Goal: Information Seeking & Learning: Check status

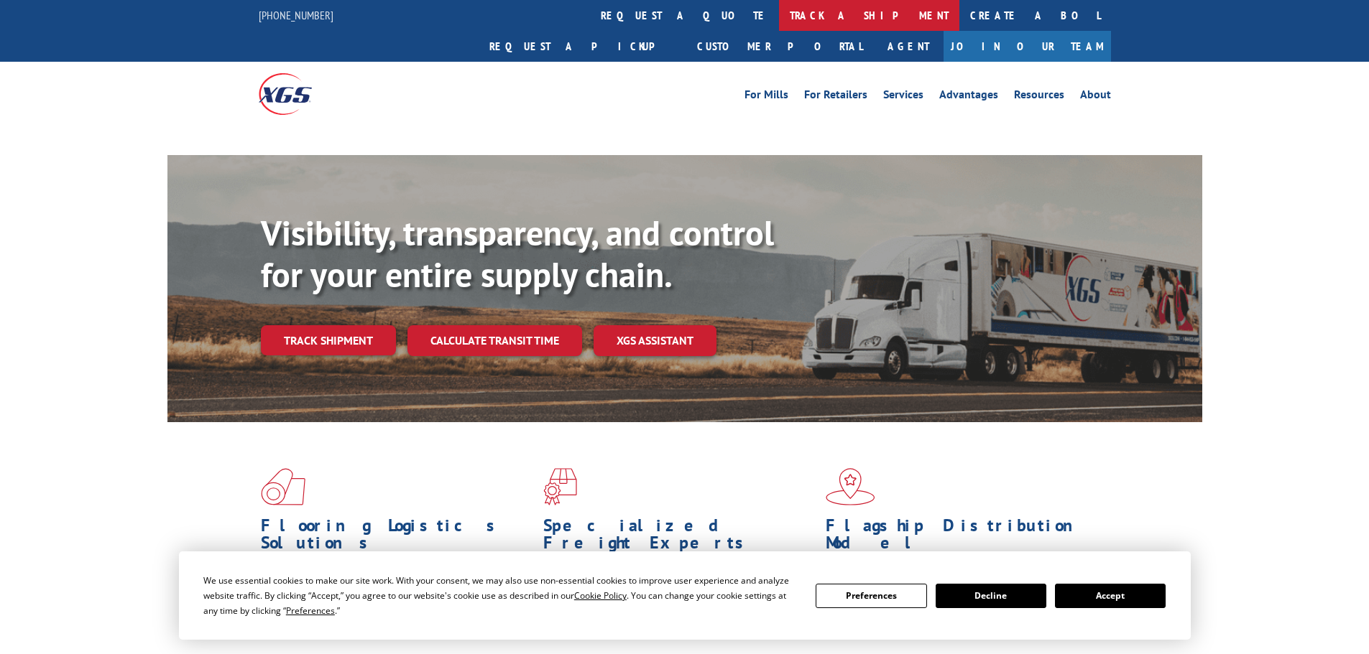
click at [779, 11] on link "track a shipment" at bounding box center [869, 15] width 180 height 31
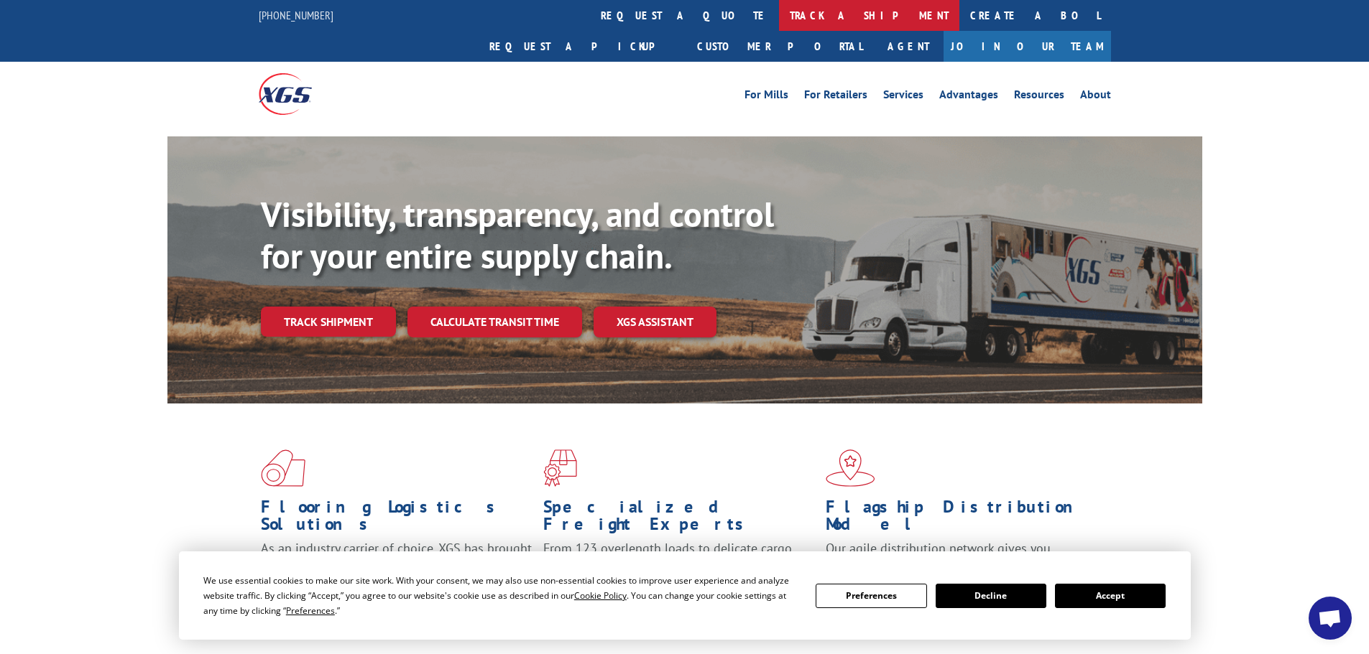
click at [779, 10] on link "track a shipment" at bounding box center [869, 15] width 180 height 31
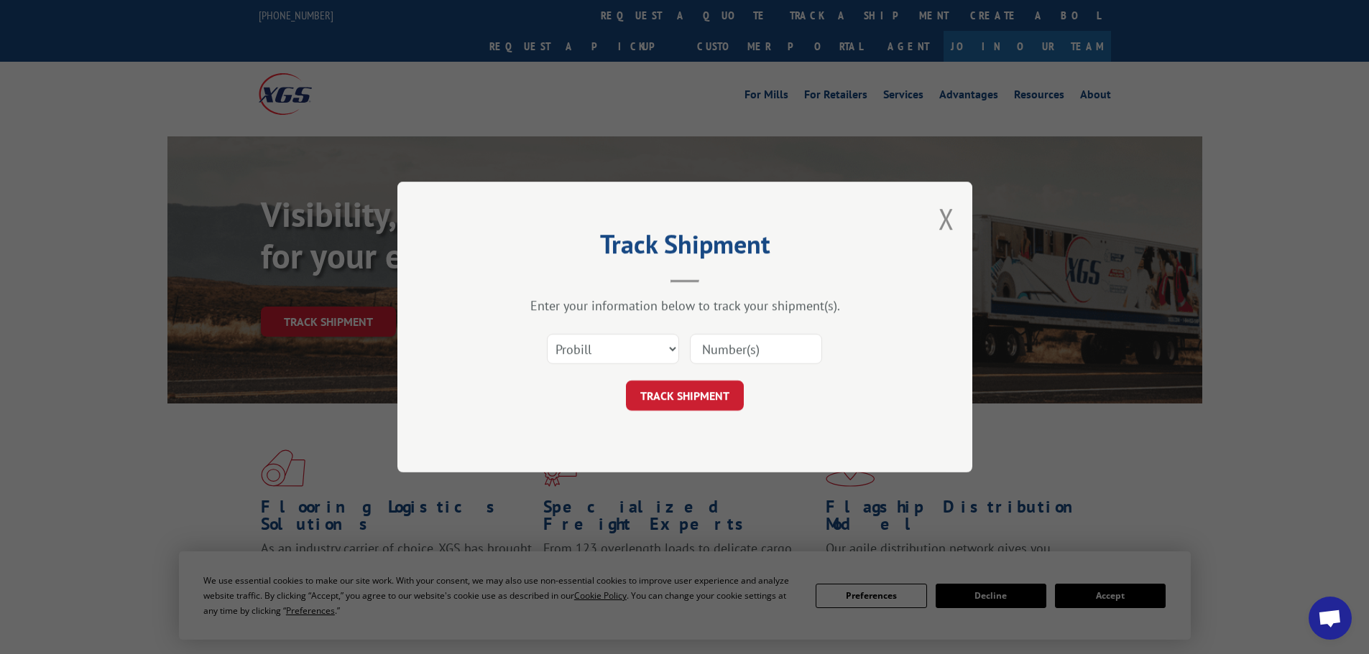
click at [739, 358] on input at bounding box center [756, 349] width 132 height 30
type input "17515992"
click at [626, 381] on button "TRACK SHIPMENT" at bounding box center [685, 396] width 118 height 30
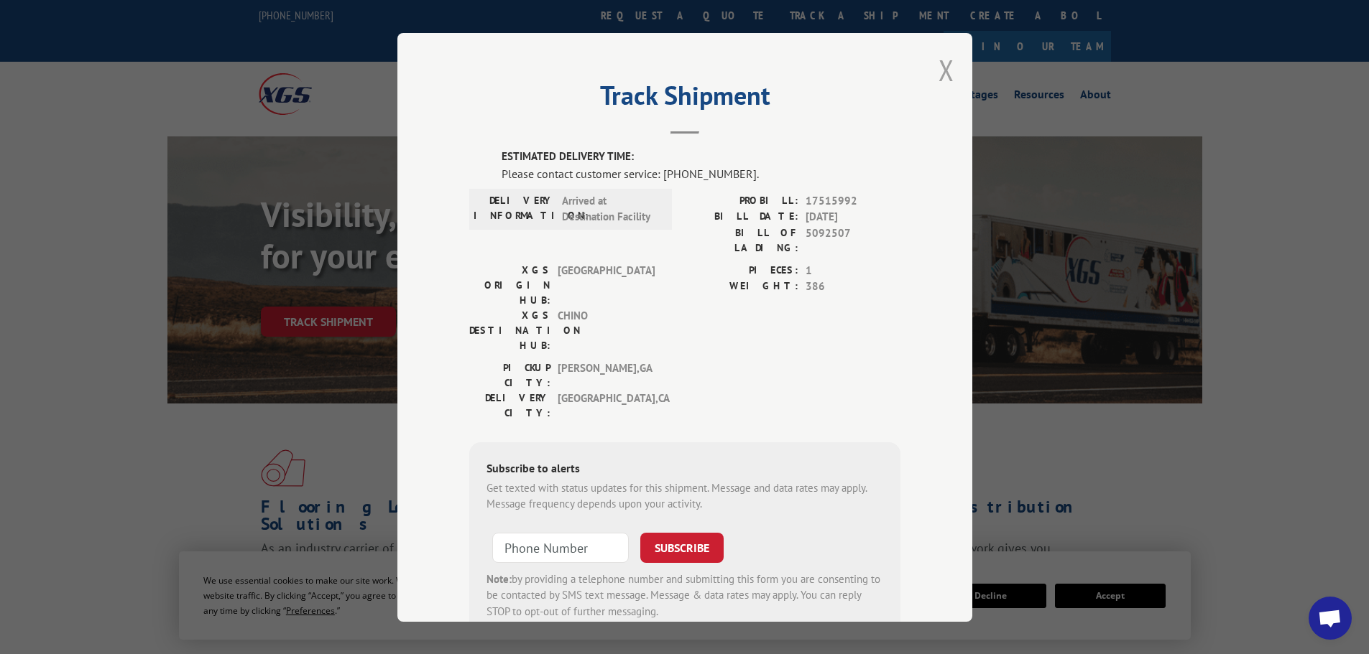
click at [948, 66] on button "Close modal" at bounding box center [946, 70] width 16 height 38
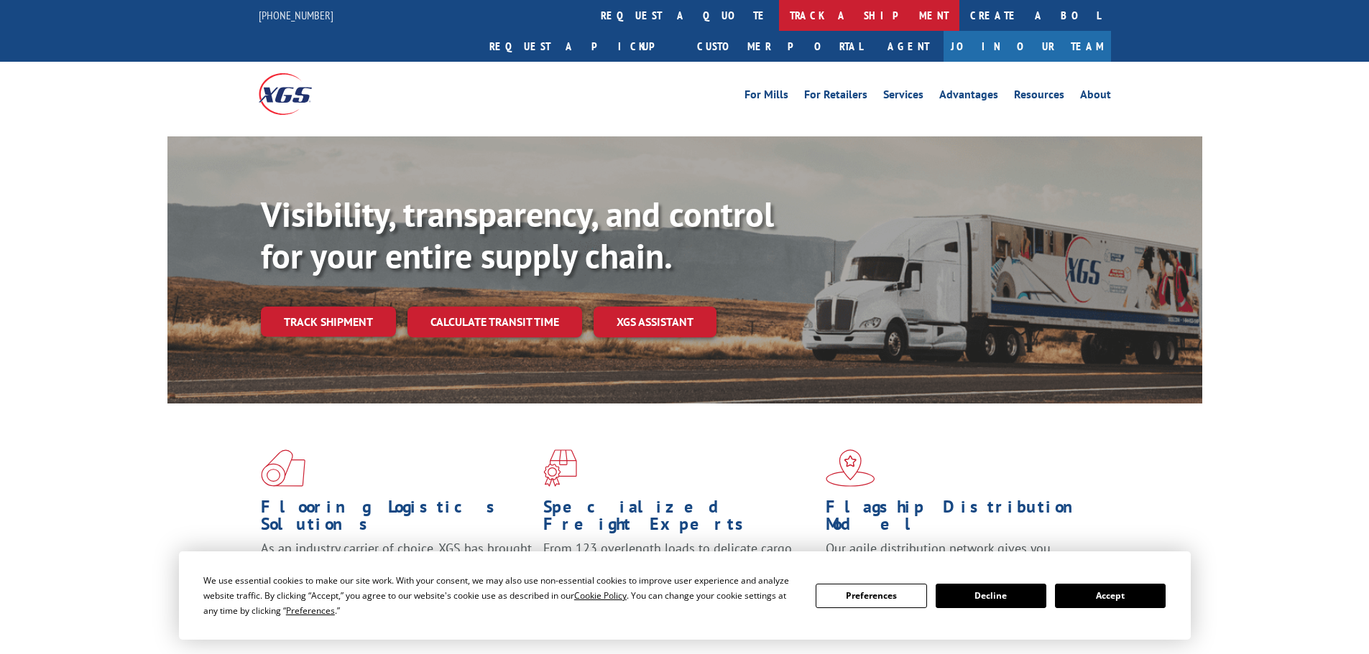
click at [779, 21] on link "track a shipment" at bounding box center [869, 15] width 180 height 31
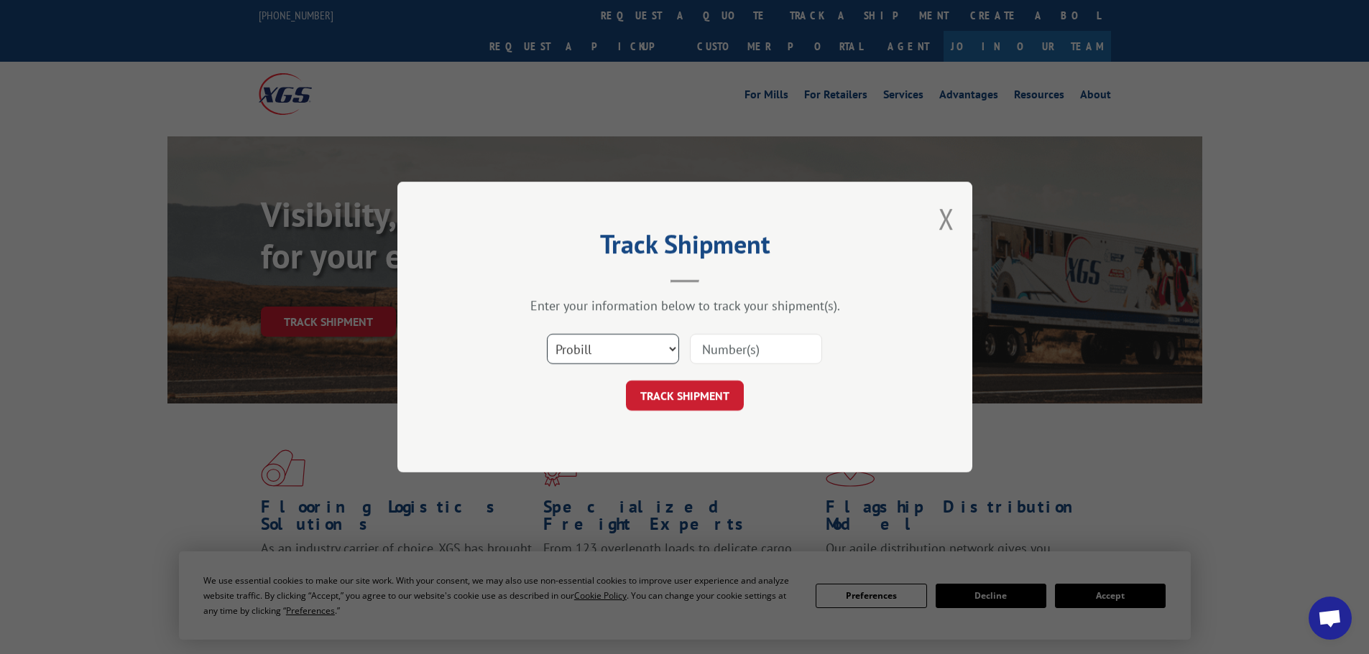
click at [642, 346] on select "Select category... Probill BOL PO" at bounding box center [613, 349] width 132 height 30
select select "bol"
click at [547, 334] on select "Select category... Probill BOL PO" at bounding box center [613, 349] width 132 height 30
click at [722, 351] on input at bounding box center [756, 349] width 132 height 30
paste input "6009834"
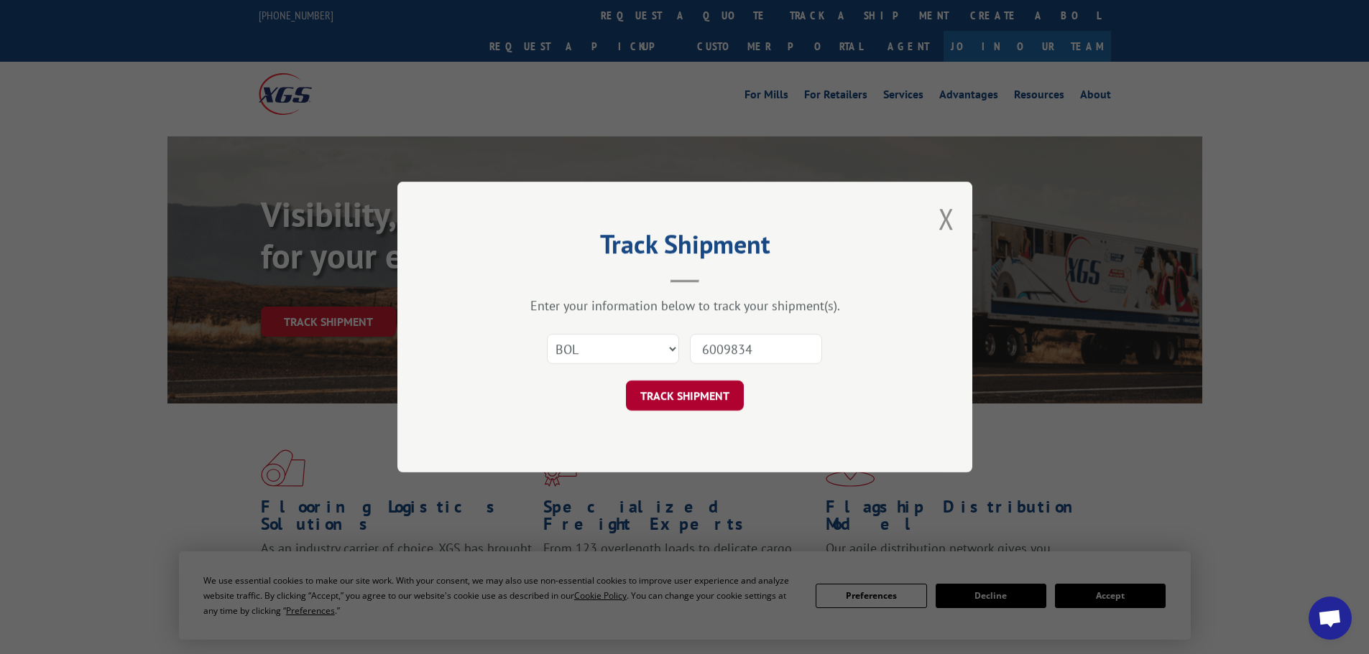
type input "6009834"
click at [698, 396] on button "TRACK SHIPMENT" at bounding box center [685, 396] width 118 height 30
